Goal: Task Accomplishment & Management: Manage account settings

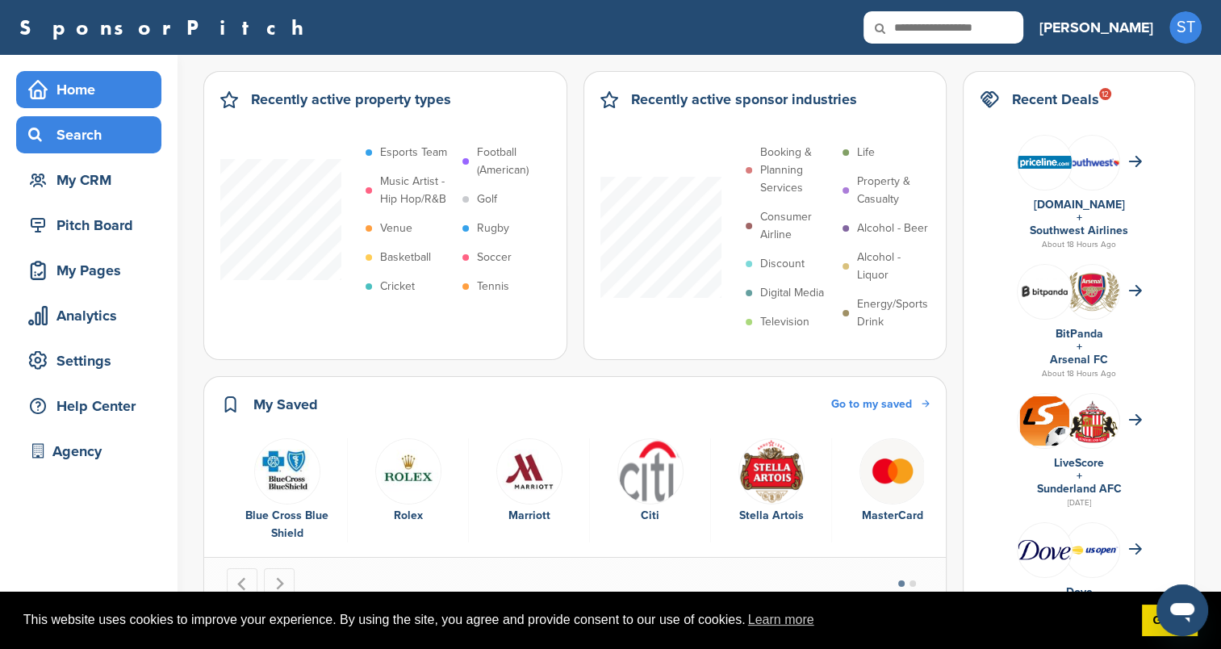
click at [93, 137] on div "Search" at bounding box center [92, 134] width 137 height 29
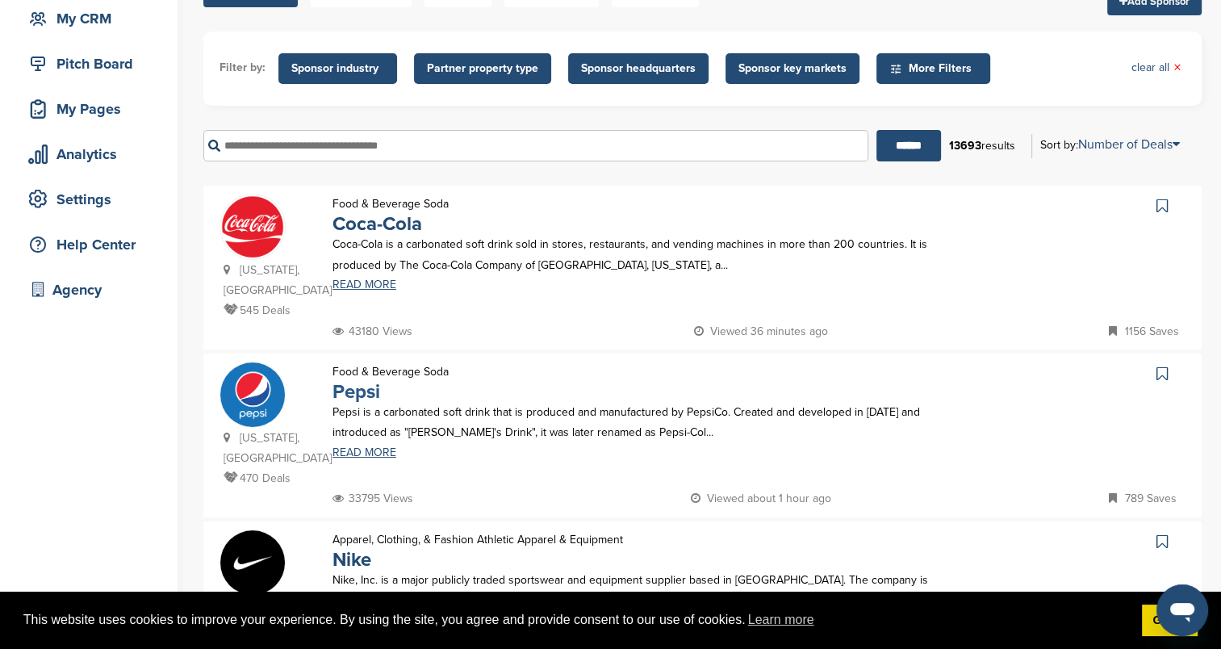
click at [361, 380] on link "Pepsi" at bounding box center [357, 391] width 48 height 23
click at [358, 548] on link "Nike" at bounding box center [352, 559] width 39 height 23
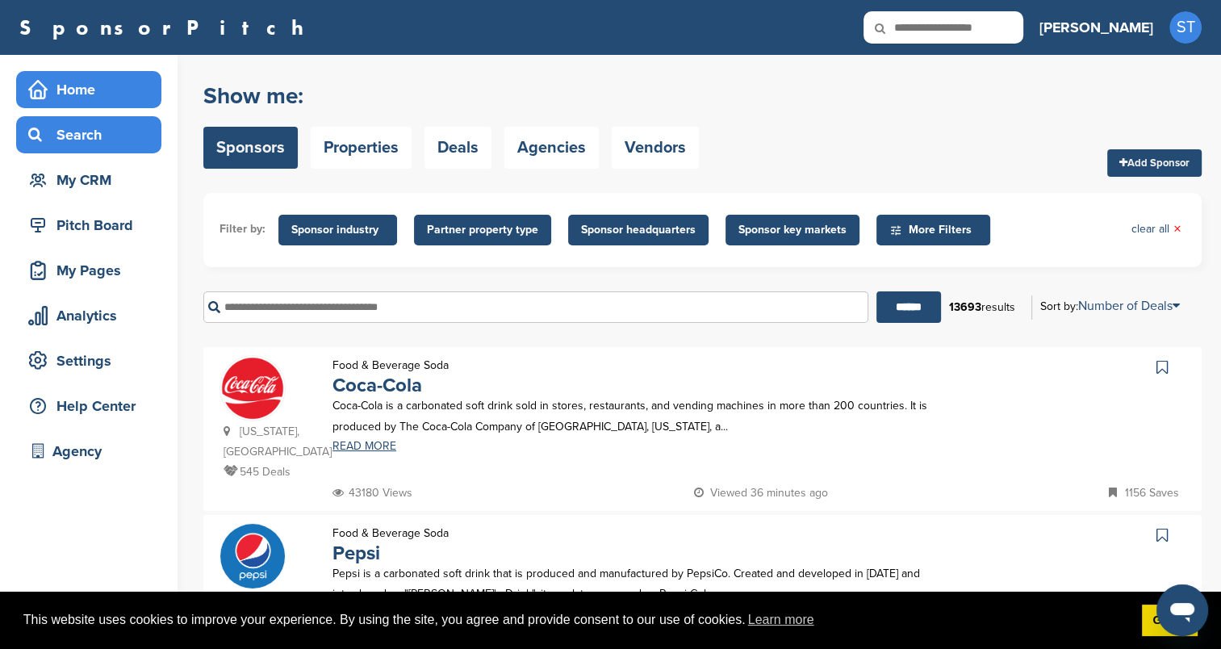
click at [94, 93] on div "Home" at bounding box center [92, 89] width 137 height 29
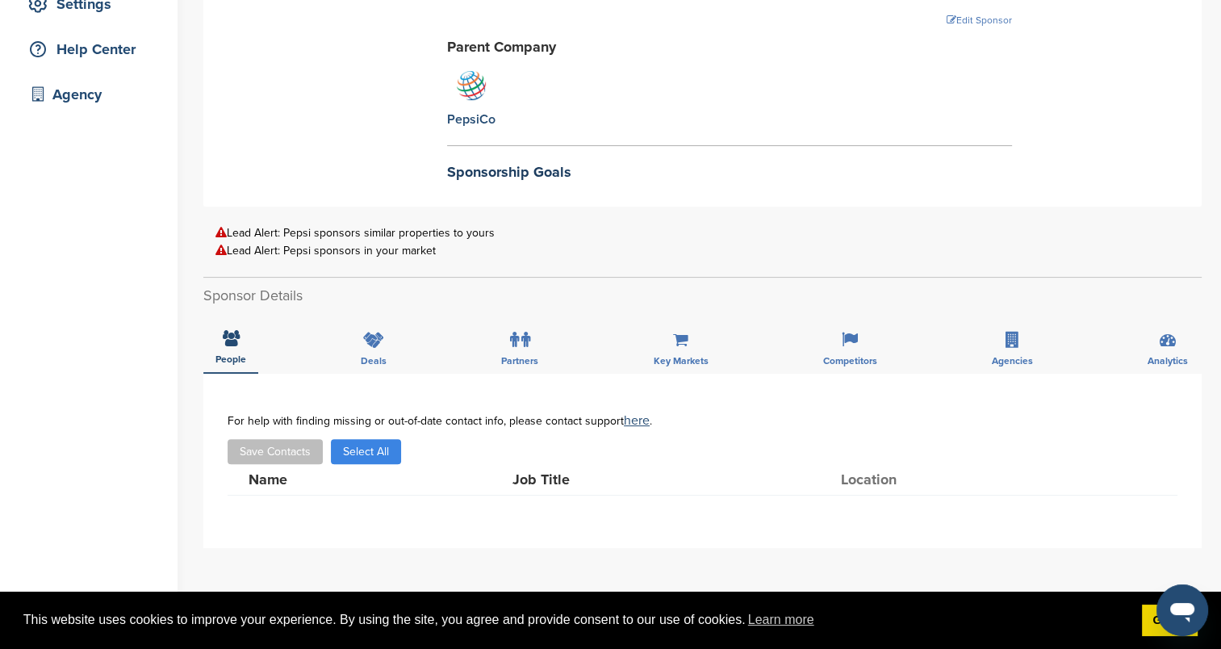
scroll to position [404, 0]
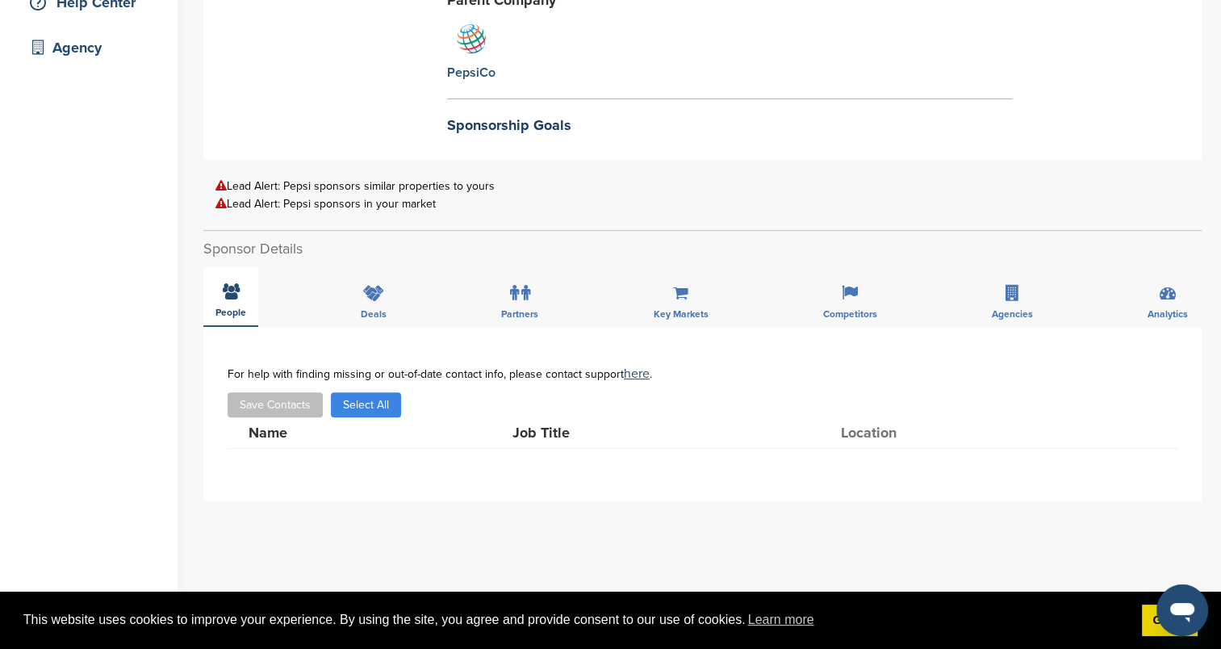
click at [232, 299] on div "People" at bounding box center [230, 297] width 55 height 60
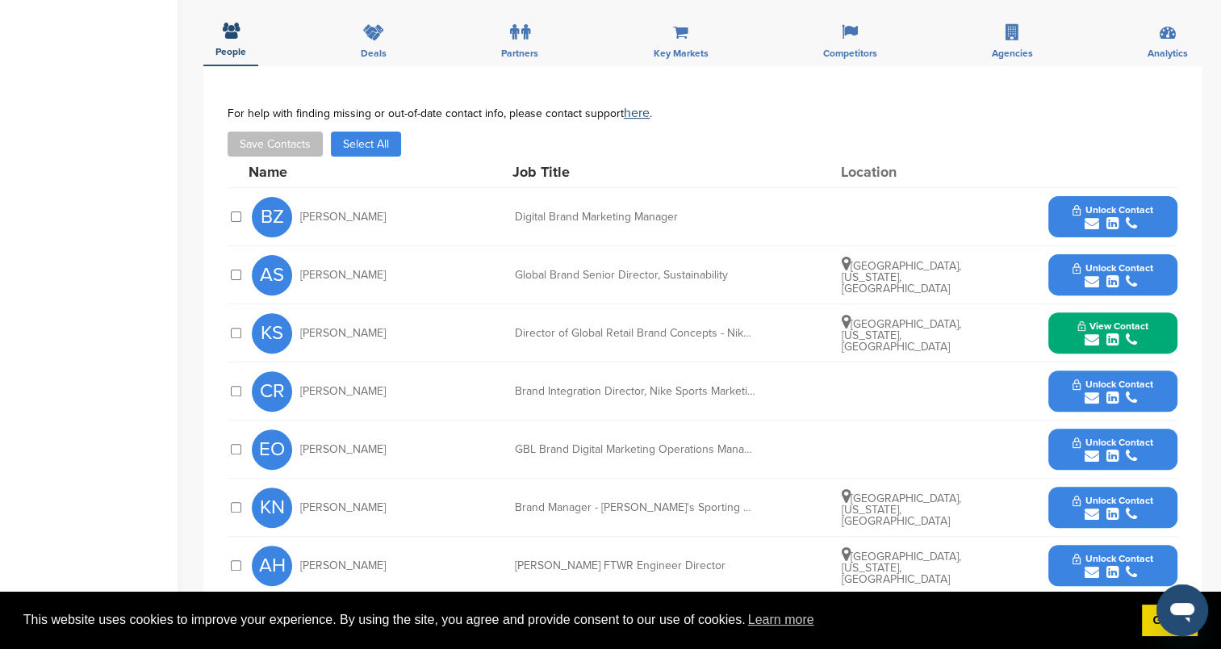
scroll to position [484, 0]
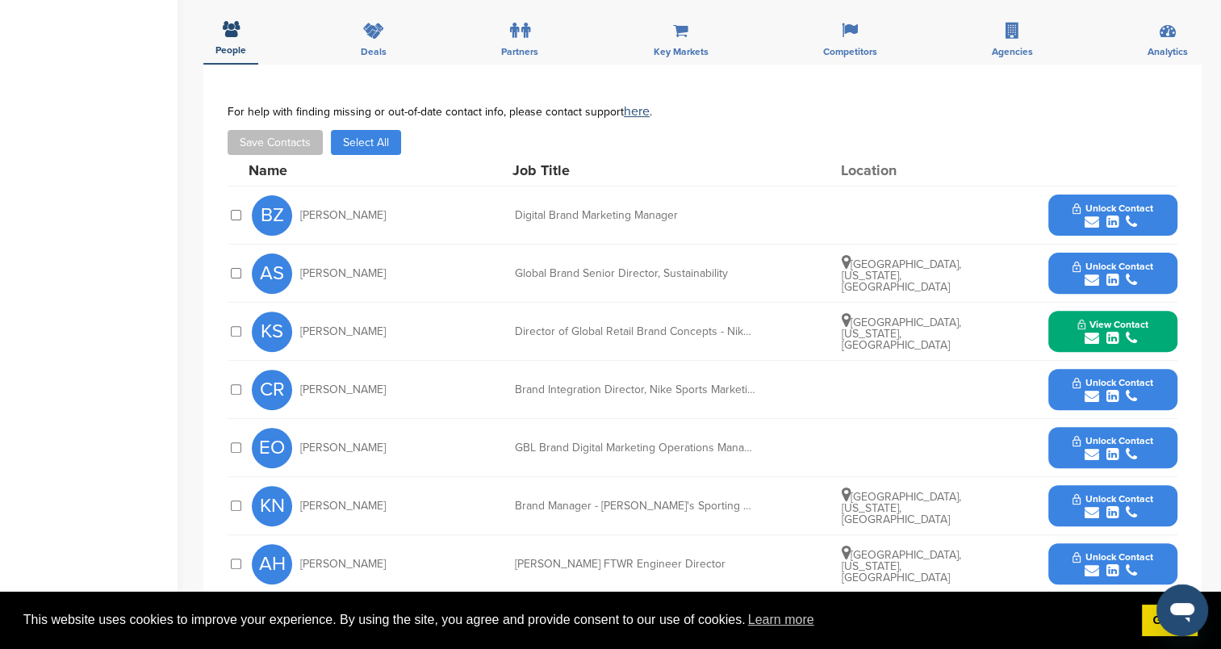
click at [1093, 331] on icon "submit" at bounding box center [1092, 338] width 15 height 15
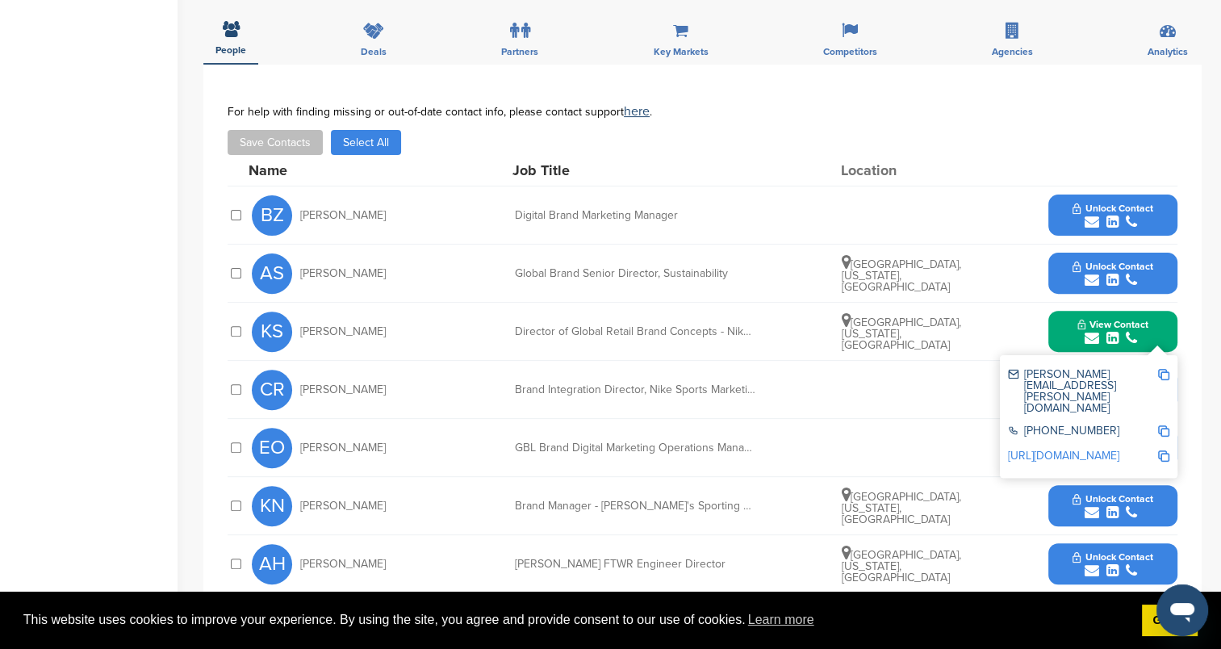
click at [1081, 261] on span "Unlock Contact" at bounding box center [1113, 266] width 80 height 11
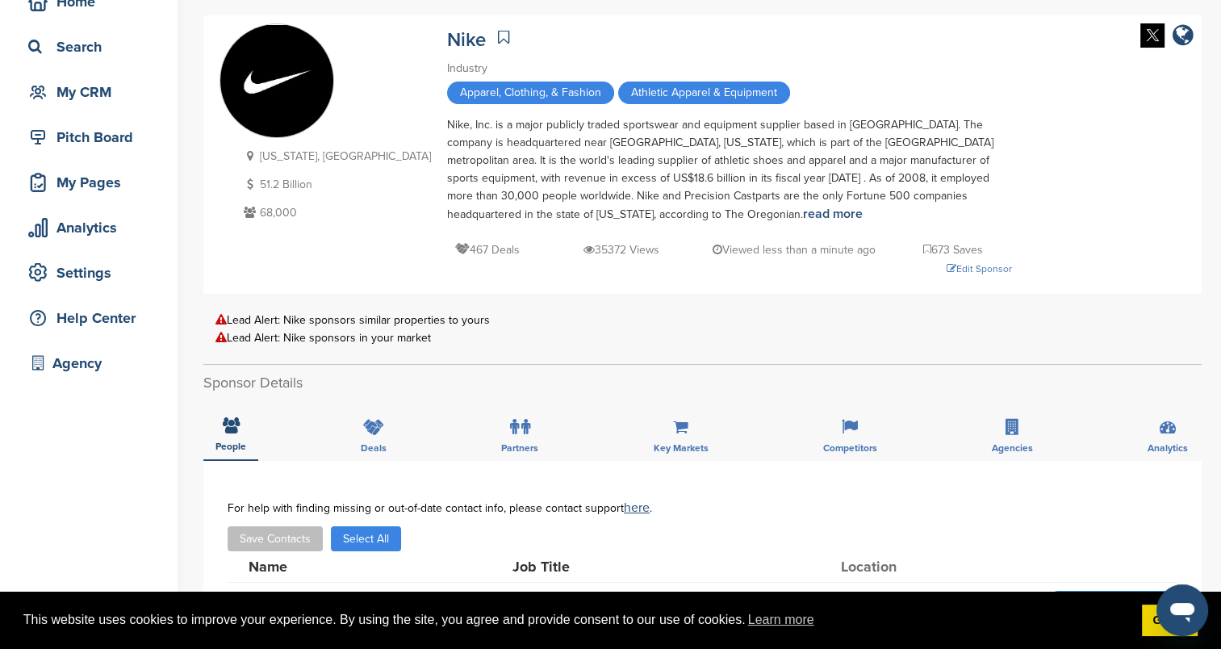
scroll to position [81, 0]
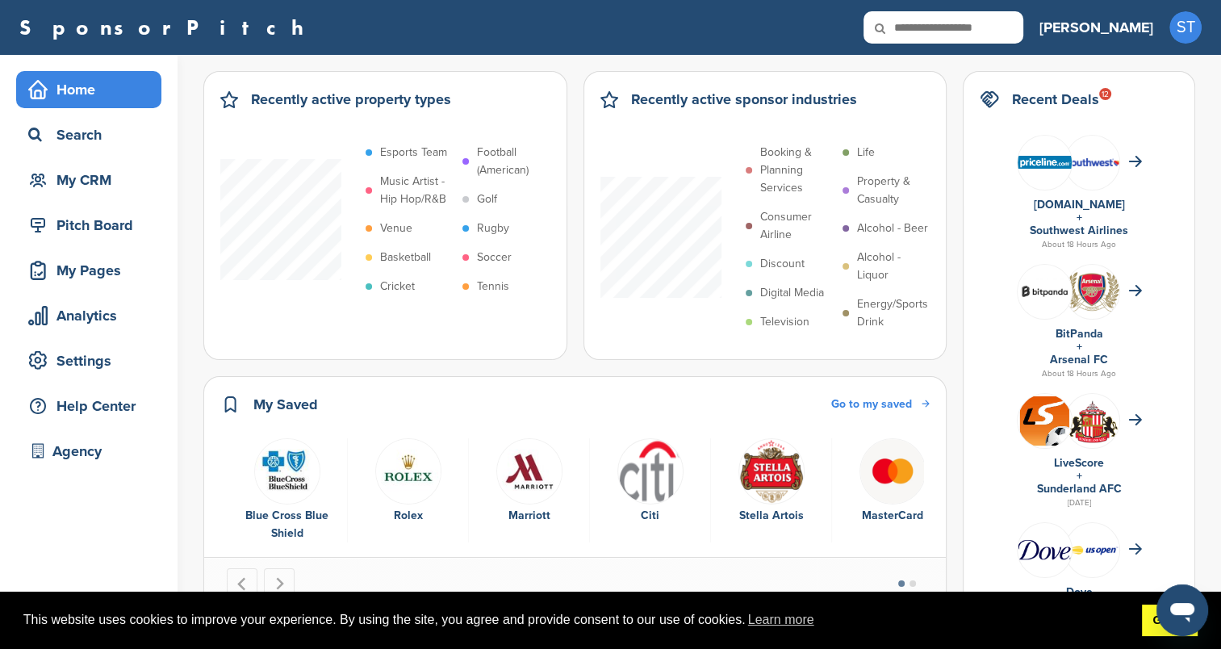
click at [1146, 623] on link "Got it!" at bounding box center [1170, 621] width 56 height 32
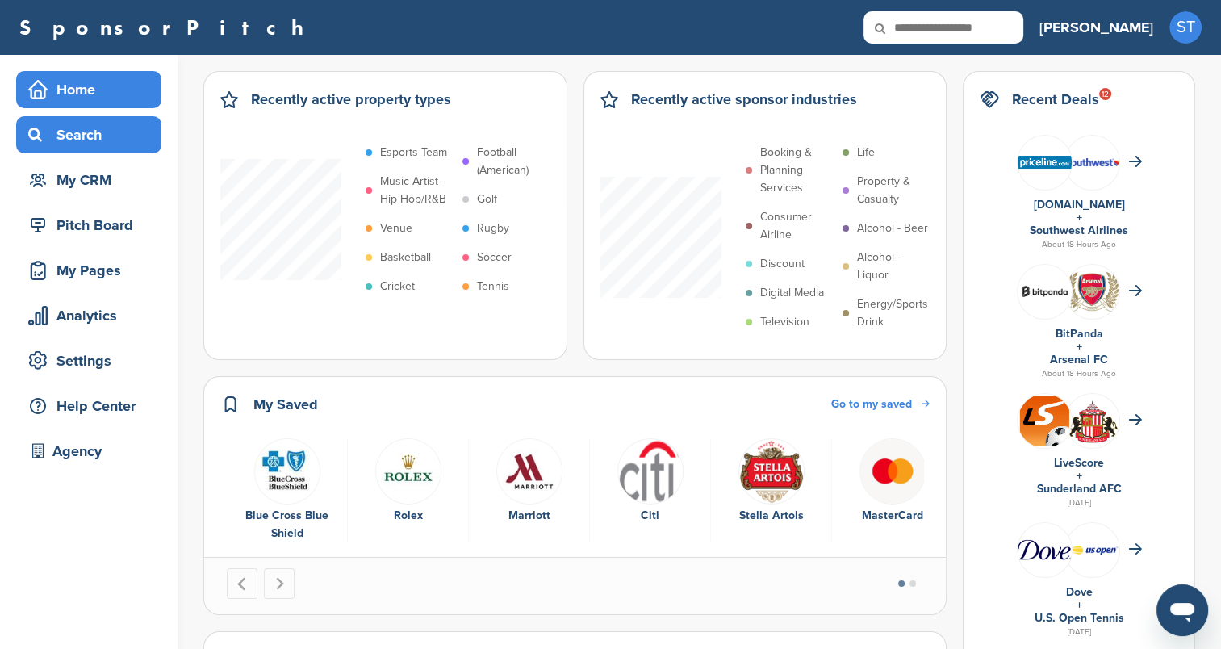
click at [98, 139] on div "Search" at bounding box center [92, 134] width 137 height 29
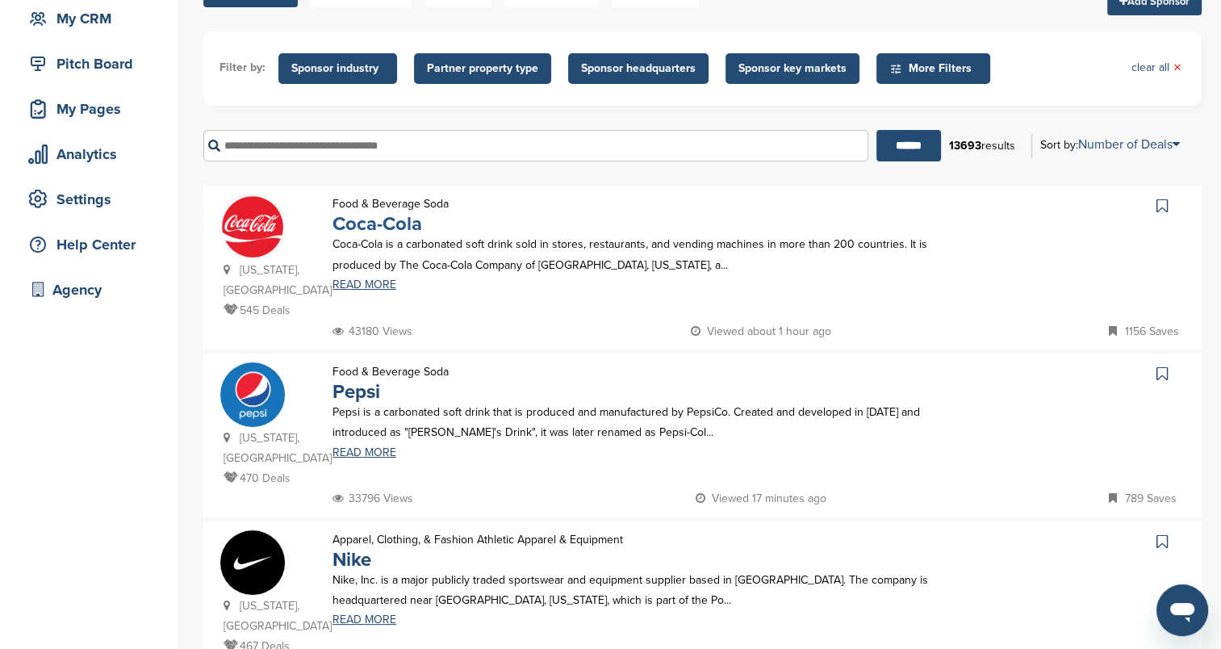
click at [374, 219] on link "Coca-Cola" at bounding box center [378, 223] width 90 height 23
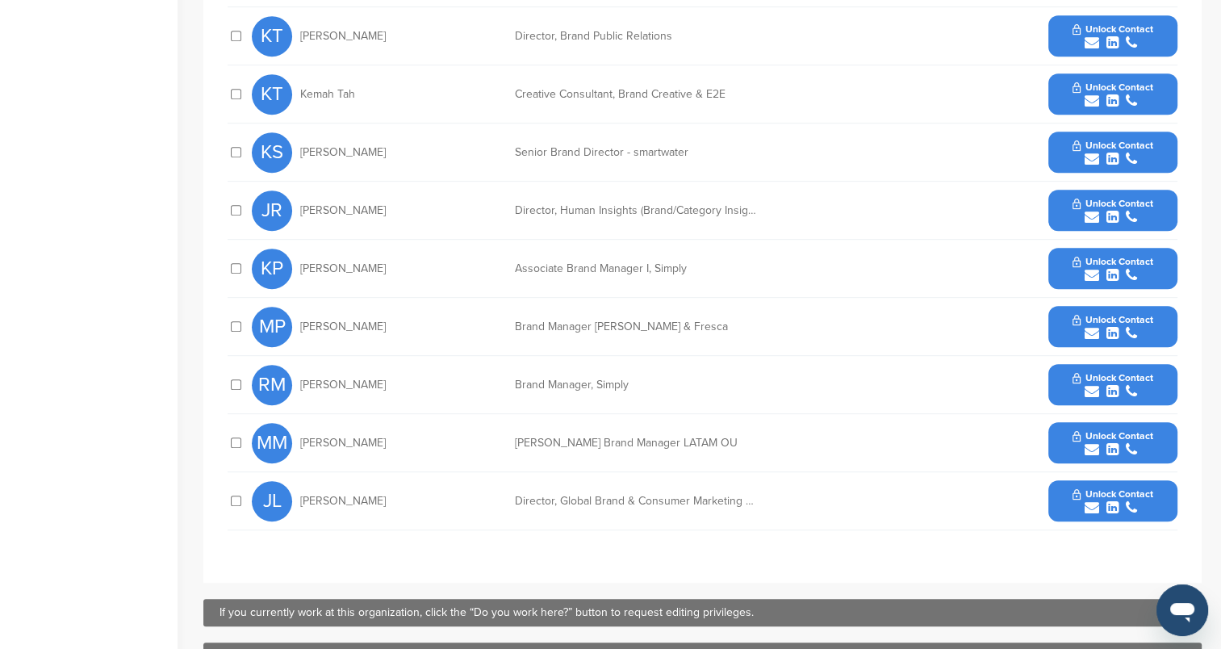
scroll to position [807, 0]
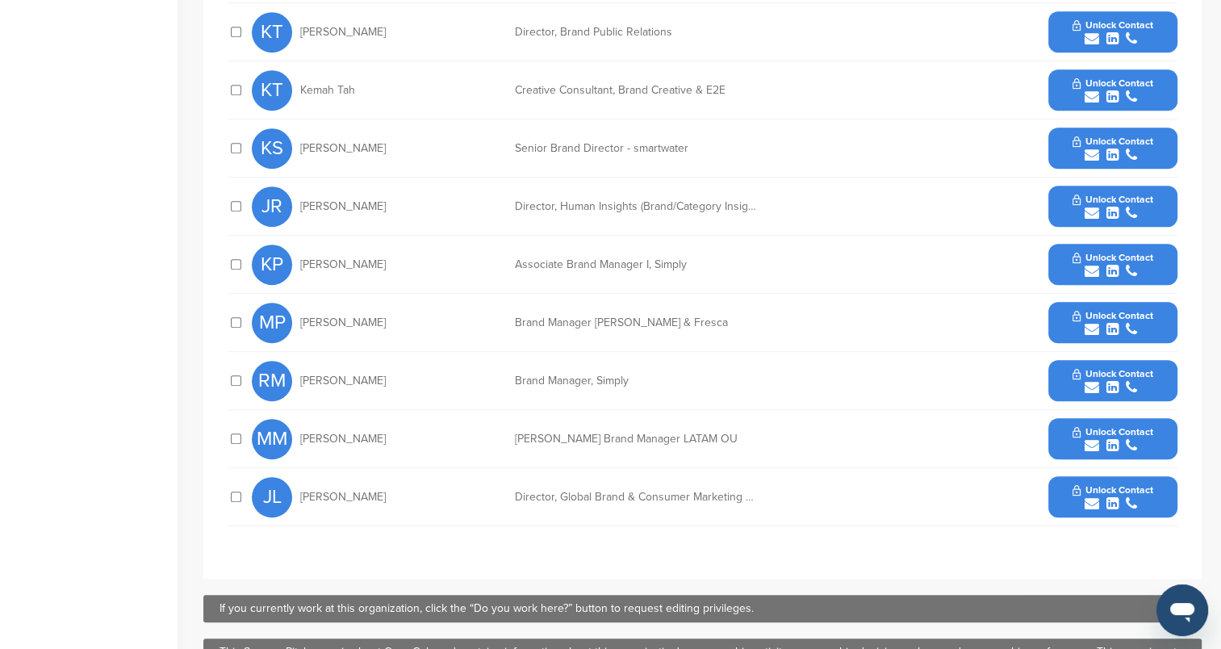
click at [1114, 264] on icon "submit" at bounding box center [1113, 271] width 12 height 15
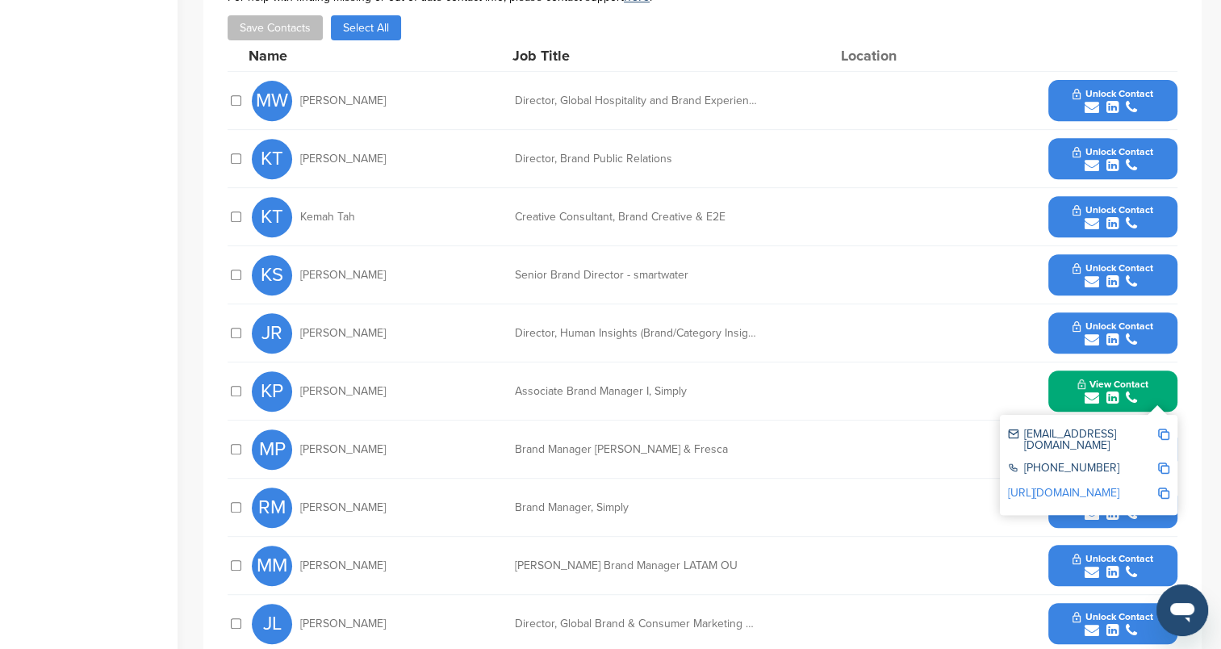
scroll to position [646, 0]
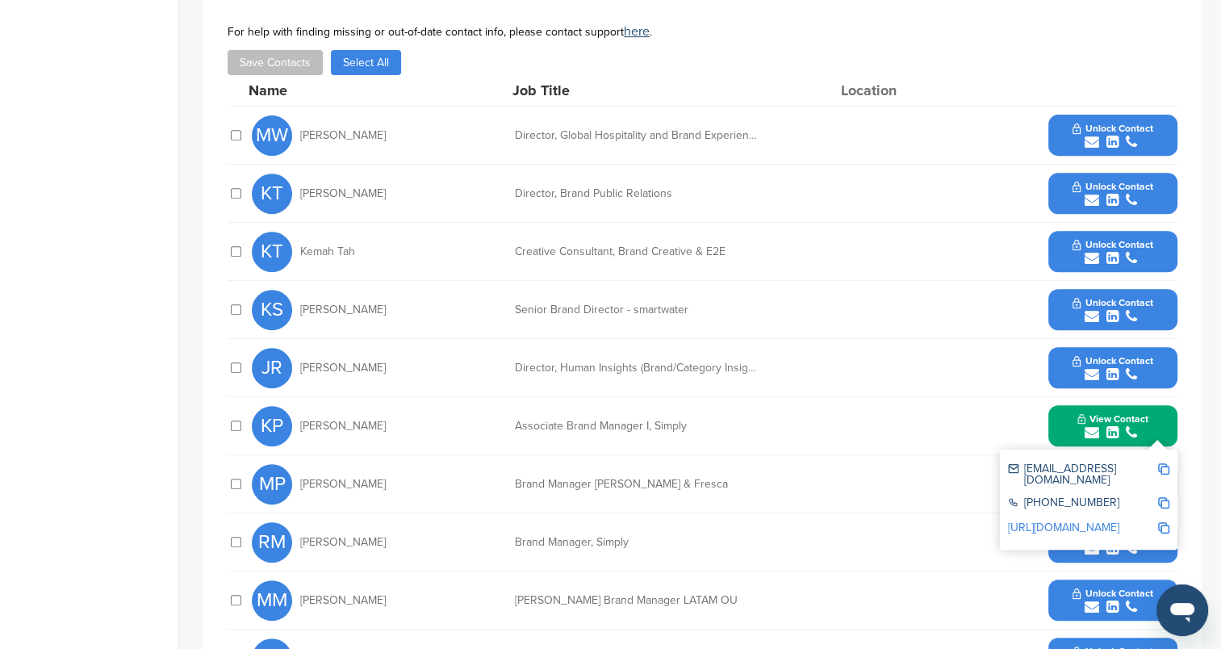
click at [1101, 135] on div "submit" at bounding box center [1113, 142] width 80 height 15
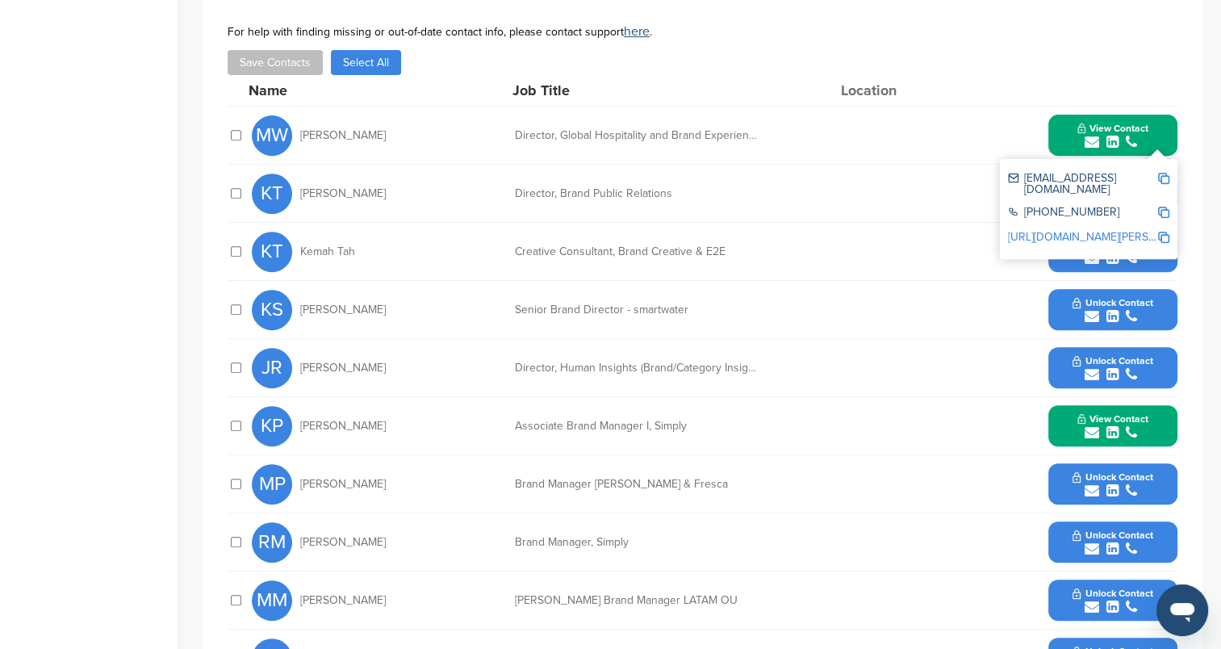
click at [1004, 70] on div "Save Contacts Select All" at bounding box center [703, 62] width 950 height 25
click at [1178, 59] on div "**********" at bounding box center [702, 363] width 998 height 756
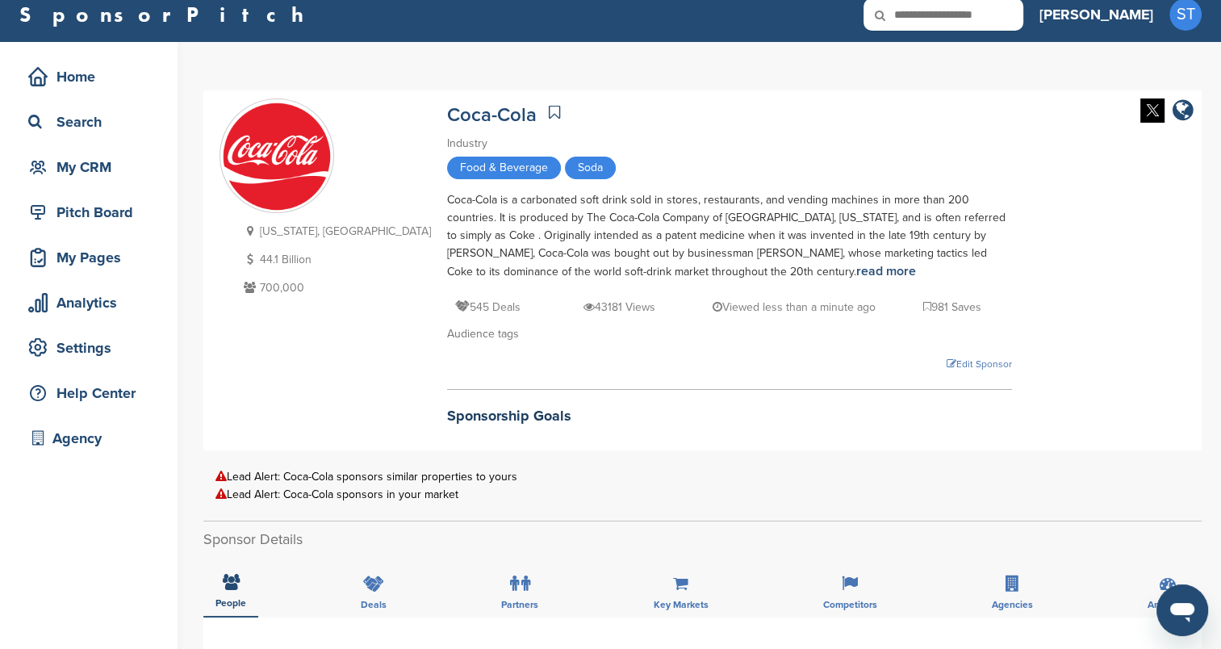
scroll to position [0, 0]
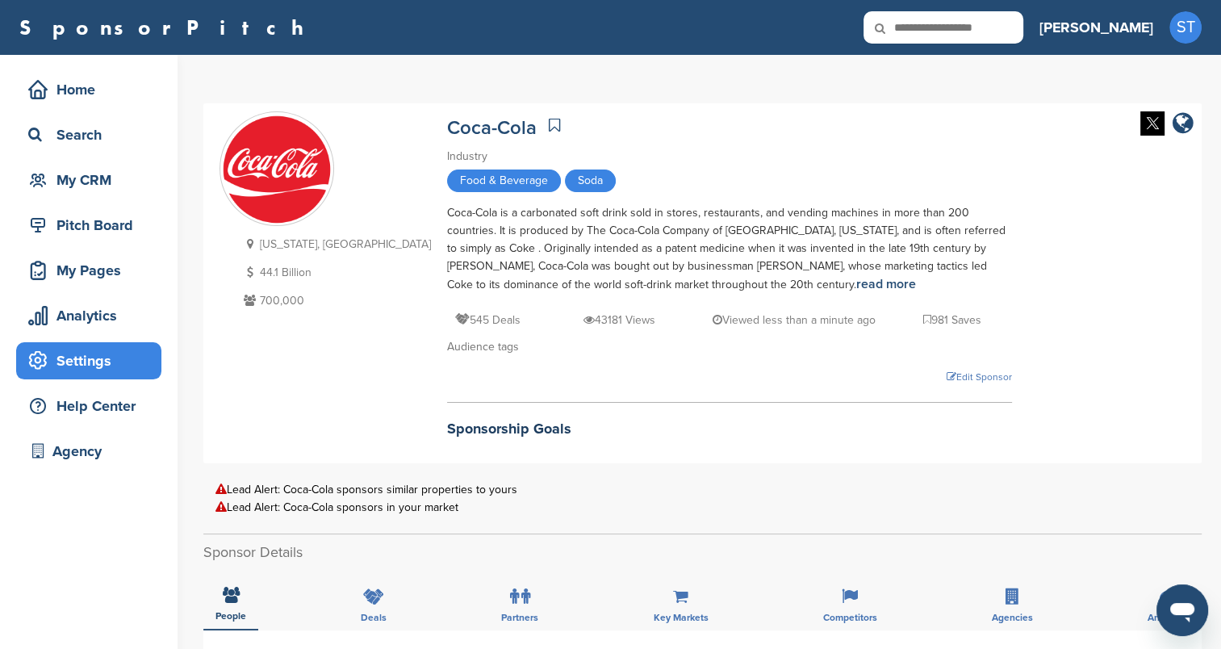
click at [110, 359] on div "Settings" at bounding box center [92, 360] width 137 height 29
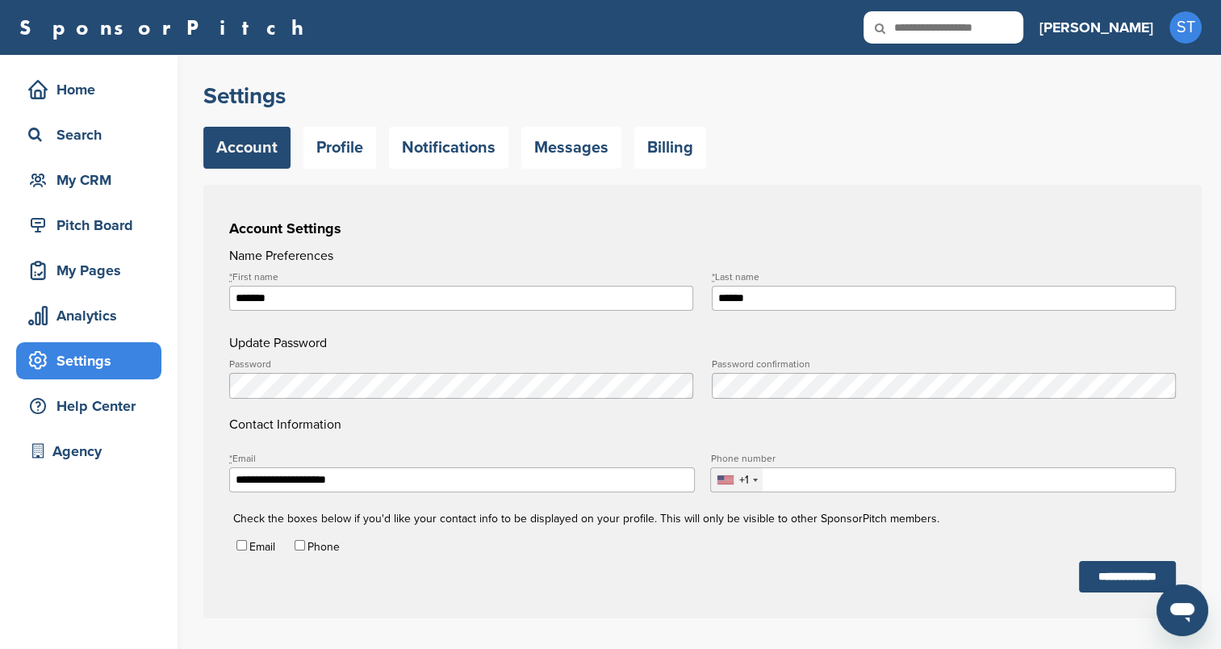
scroll to position [5, 0]
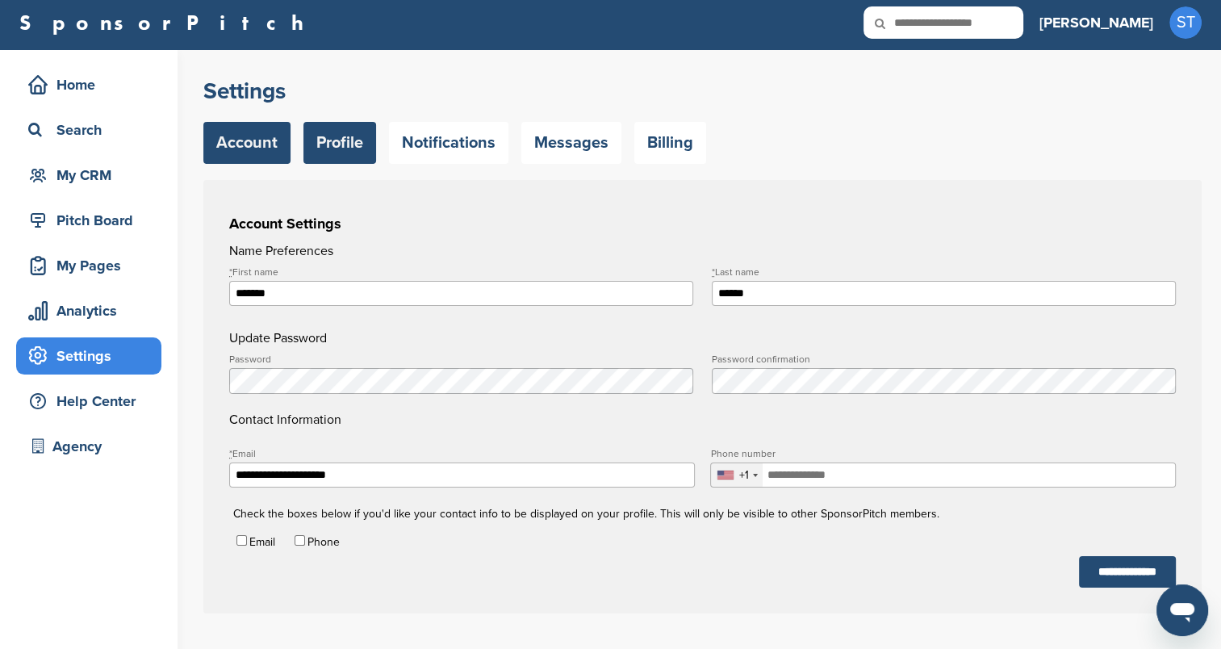
click at [358, 149] on link "Profile" at bounding box center [339, 143] width 73 height 42
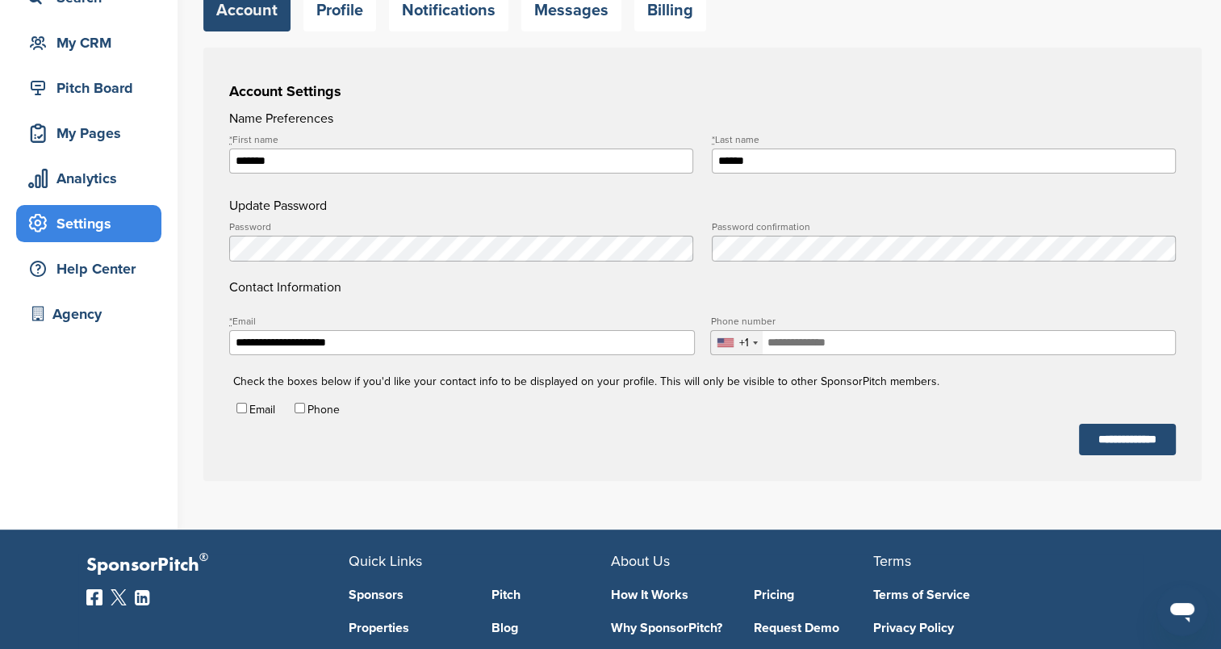
scroll to position [5, 0]
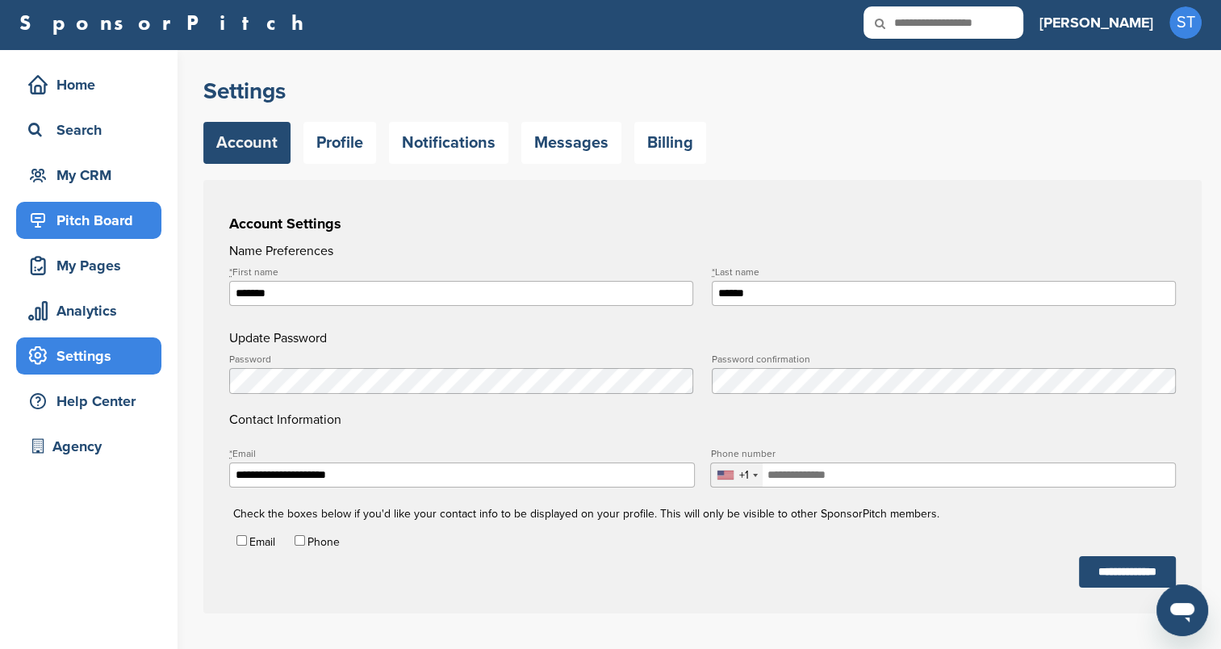
click at [108, 223] on div "Pitch Board" at bounding box center [92, 220] width 137 height 29
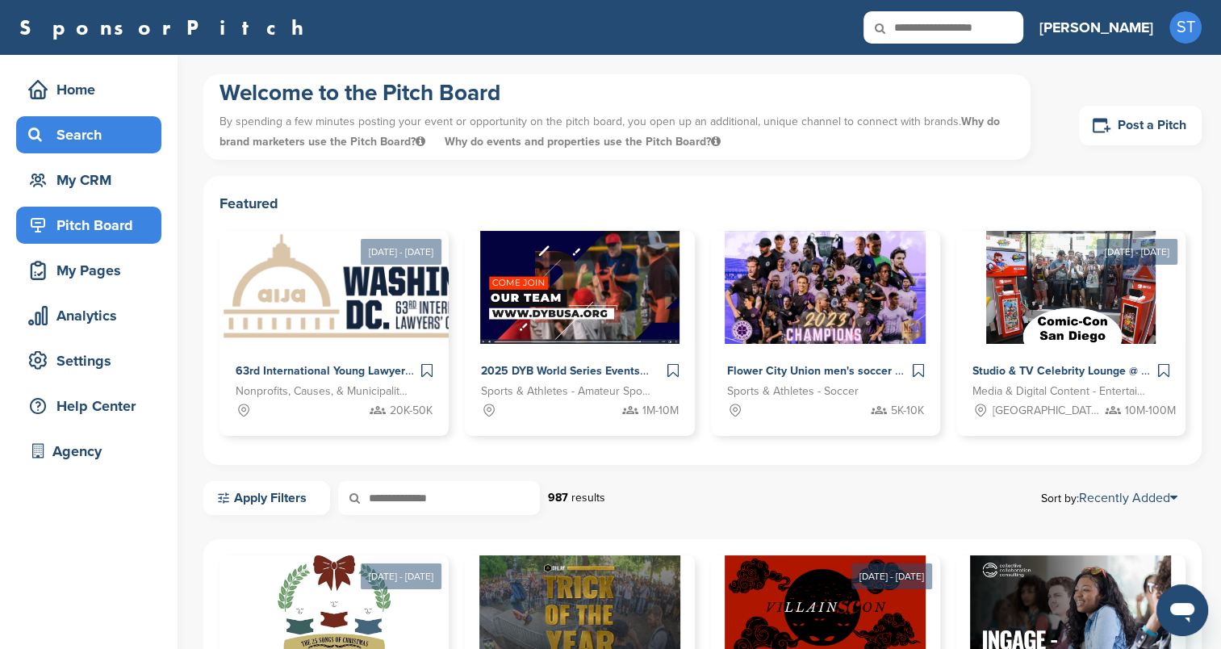
click at [101, 132] on div "Search" at bounding box center [92, 134] width 137 height 29
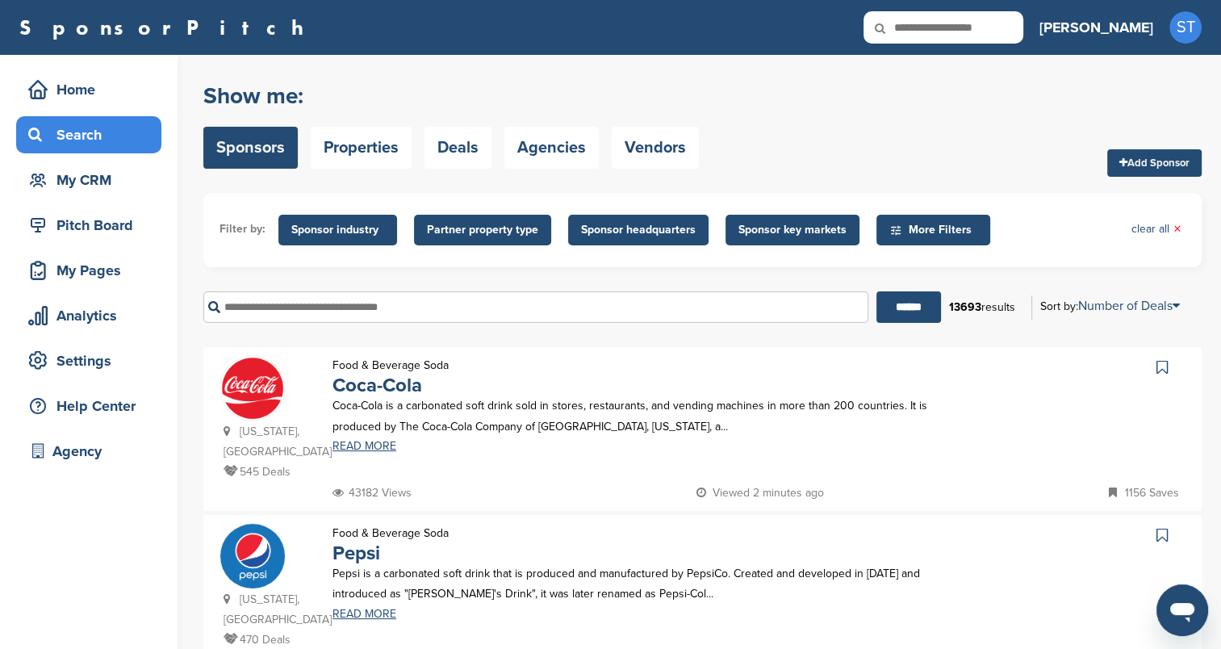
click at [1149, 171] on link "Add Sponsor" at bounding box center [1154, 162] width 94 height 27
